Goal: Information Seeking & Learning: Understand process/instructions

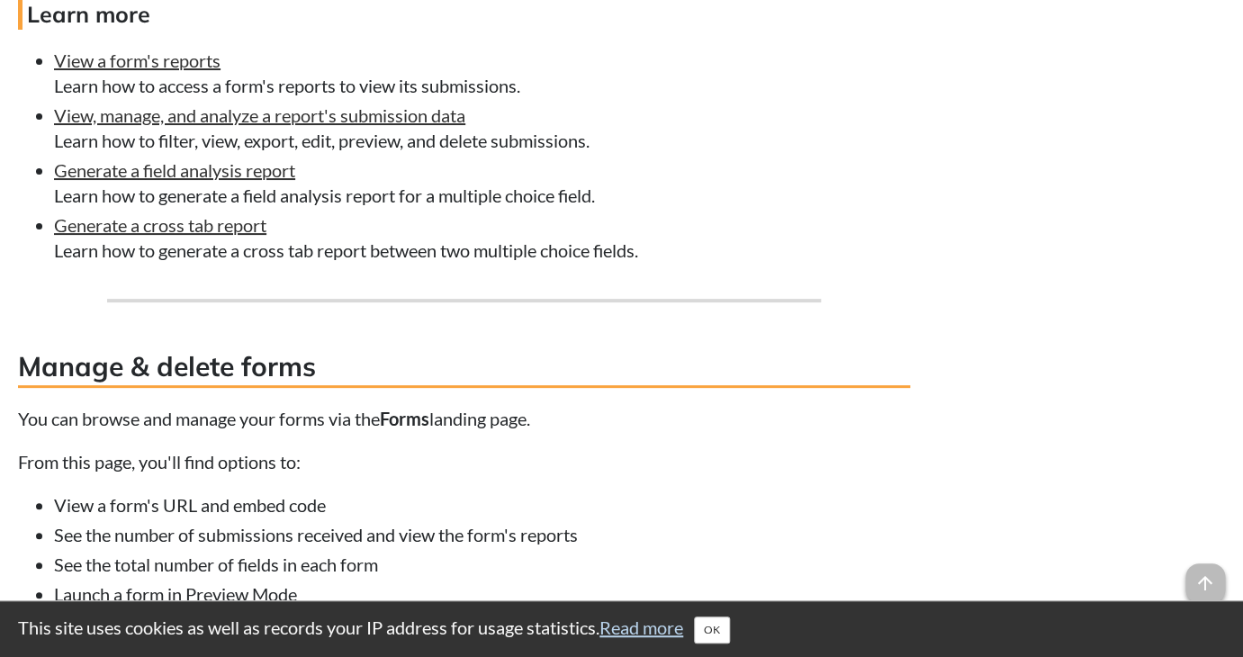
scroll to position [7437, 0]
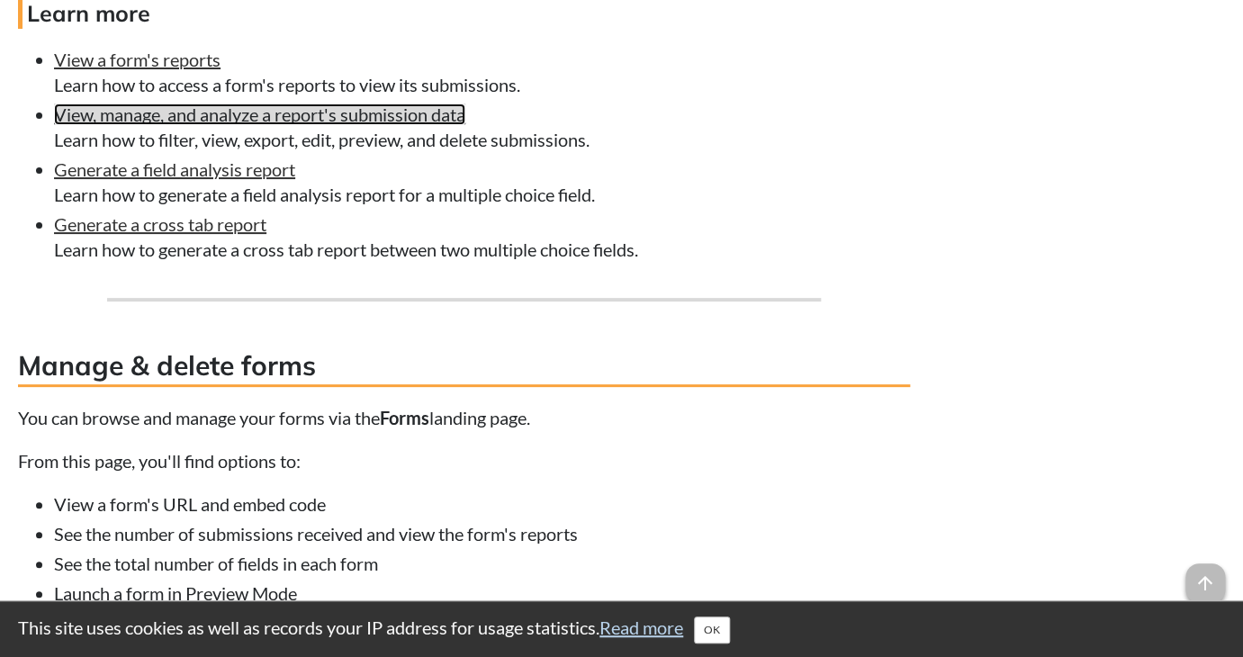
click at [372, 125] on link "View, manage, and analyze a report's submission data" at bounding box center [259, 114] width 411 height 22
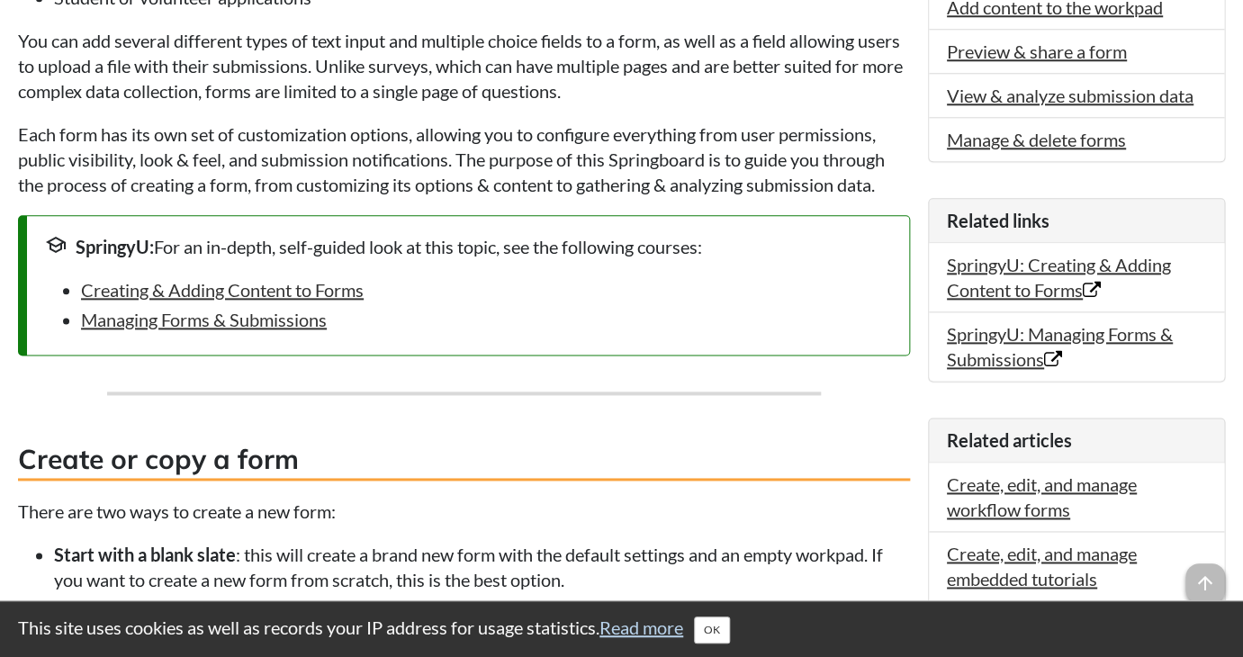
scroll to position [628, 0]
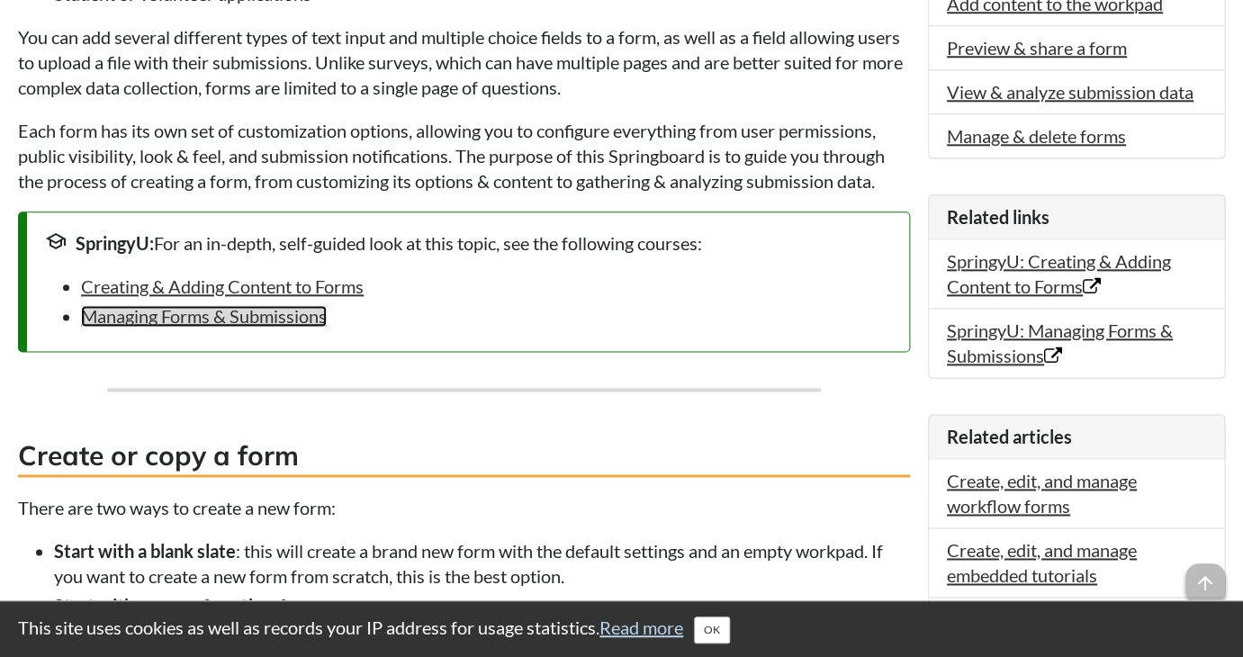
click at [274, 327] on link "Managing Forms & Submissions" at bounding box center [204, 316] width 246 height 22
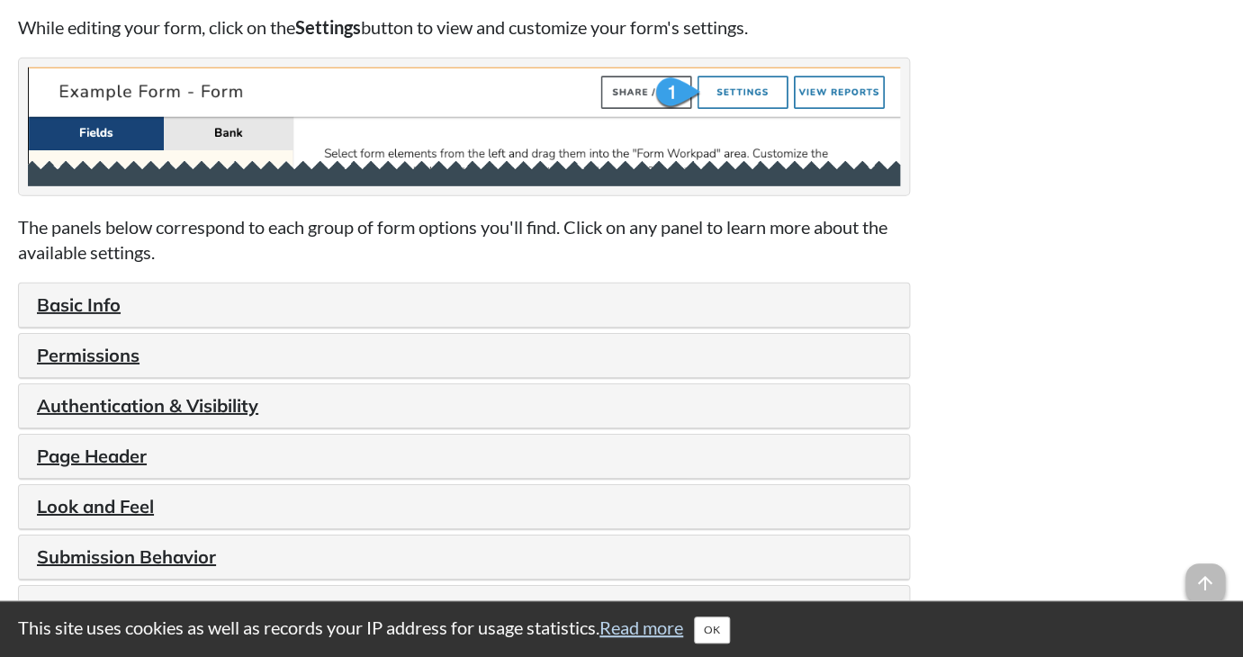
scroll to position [1889, 0]
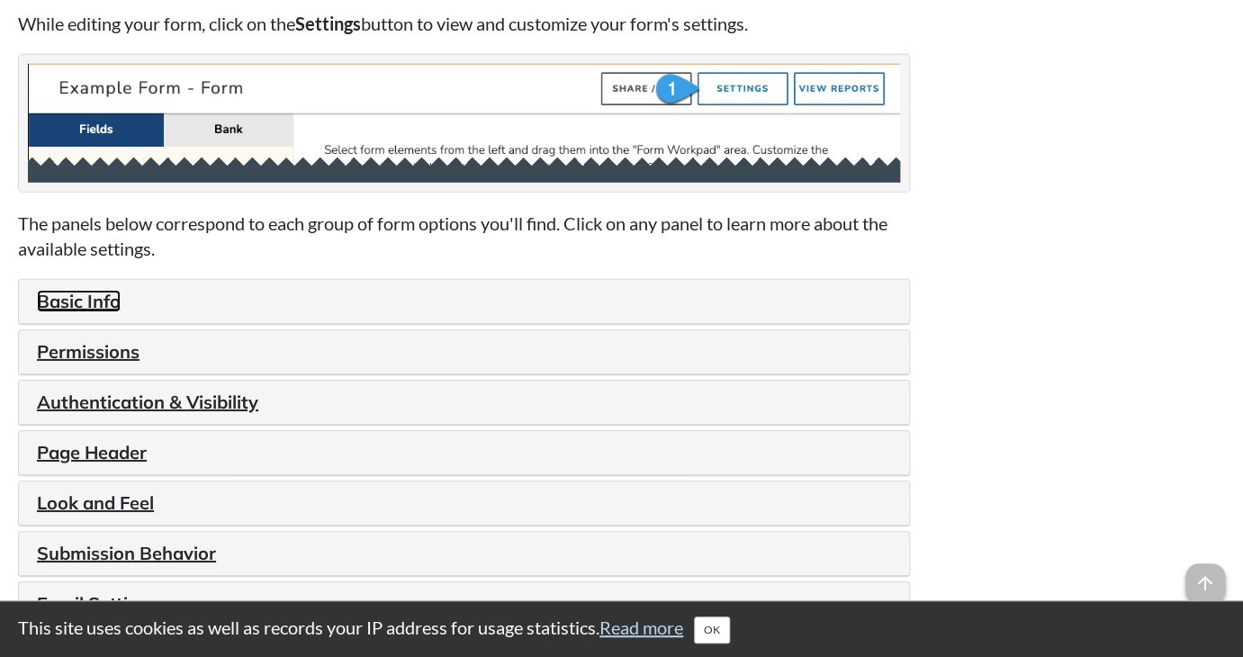
click at [102, 312] on link "Basic Info" at bounding box center [79, 301] width 84 height 22
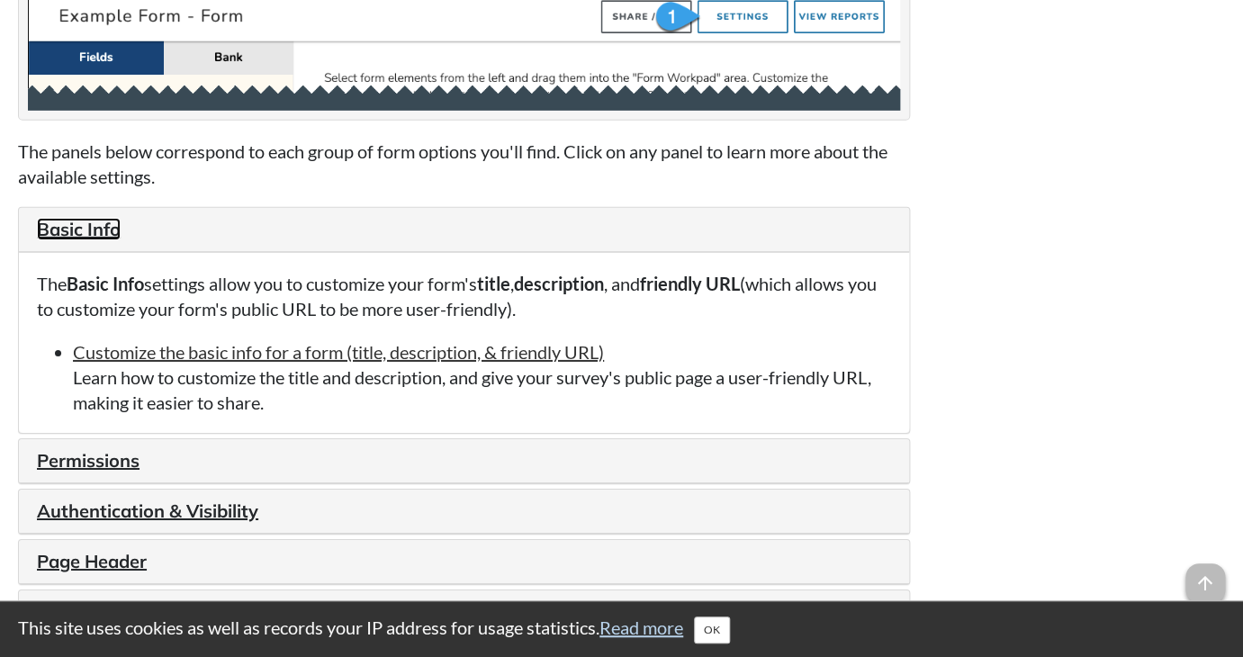
scroll to position [1965, 0]
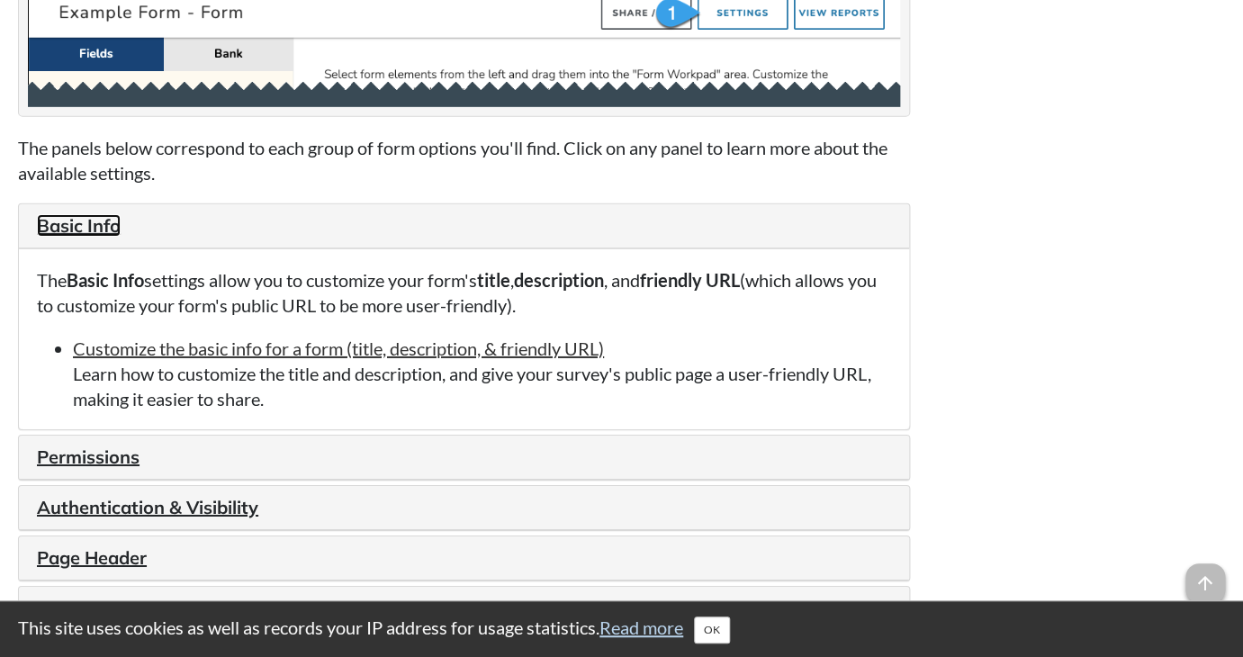
click at [108, 237] on link "Basic Info" at bounding box center [79, 225] width 84 height 22
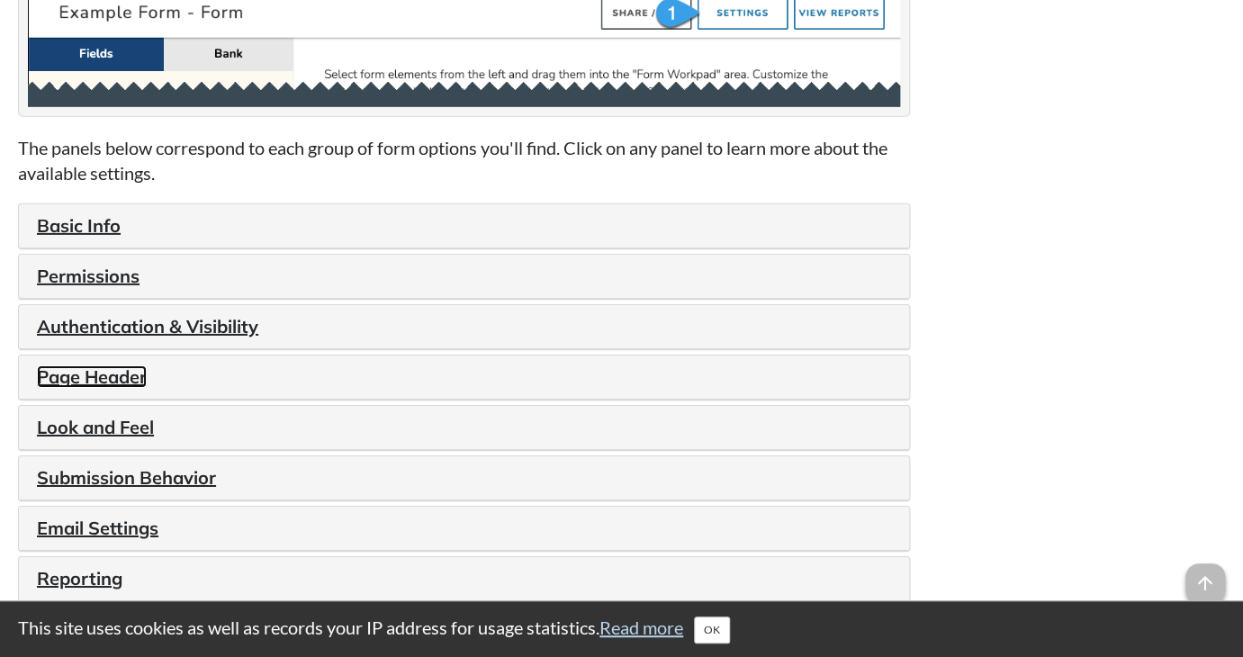
click at [125, 388] on link "Page Header" at bounding box center [92, 376] width 110 height 22
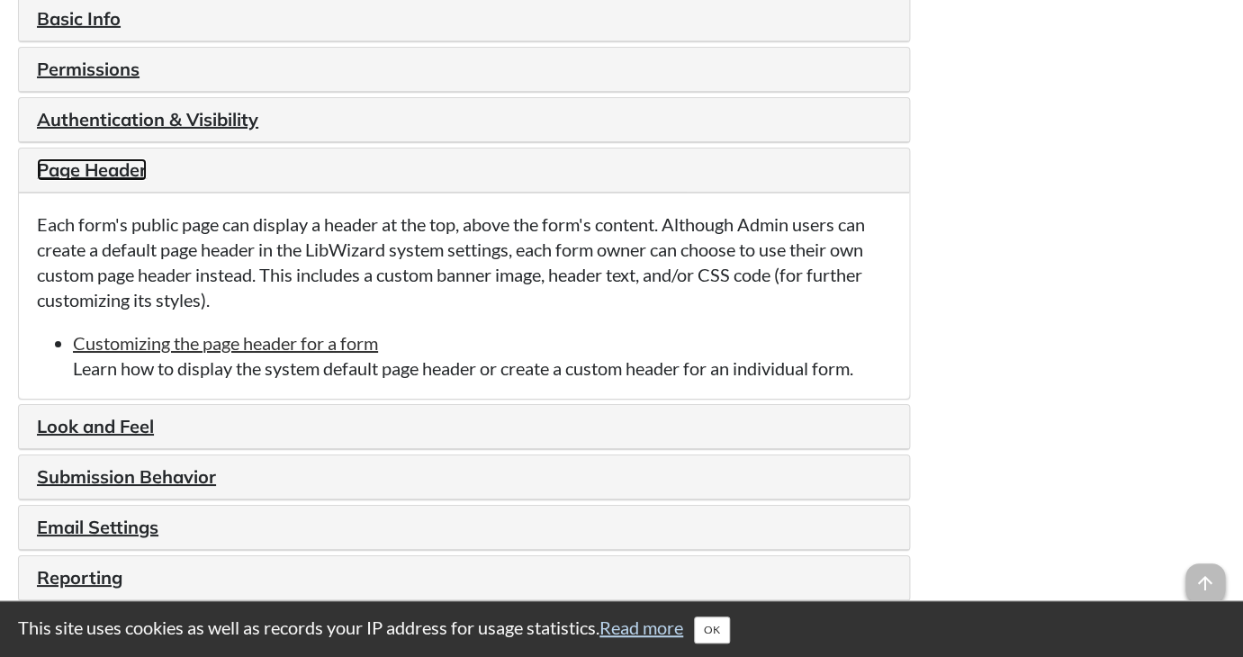
scroll to position [2175, 0]
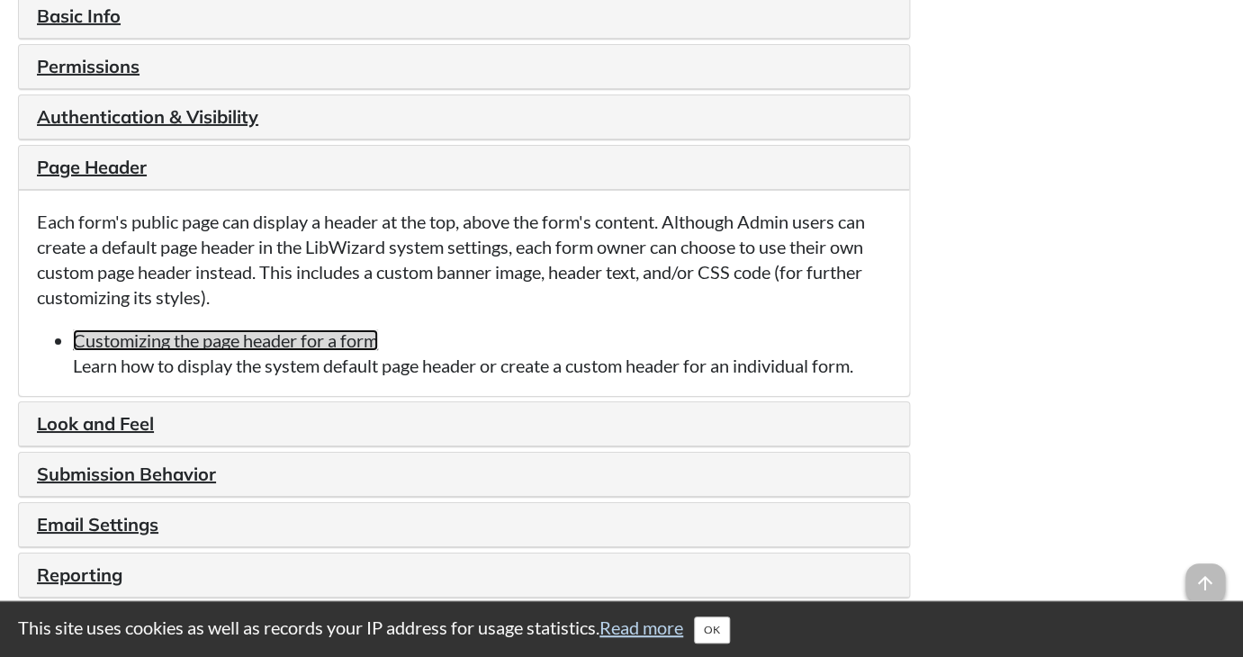
click at [250, 351] on link "Customizing the page header for a form" at bounding box center [225, 340] width 305 height 22
